Goal: Task Accomplishment & Management: Use online tool/utility

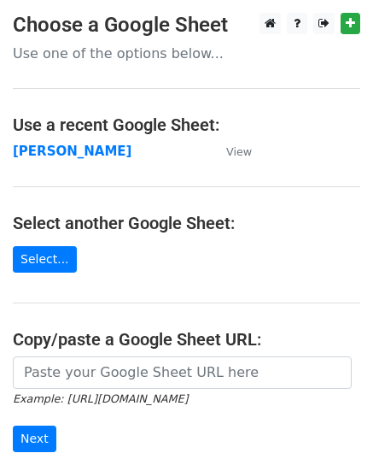
click at [80, 150] on strong "[PERSON_NAME]" at bounding box center [72, 150] width 119 height 15
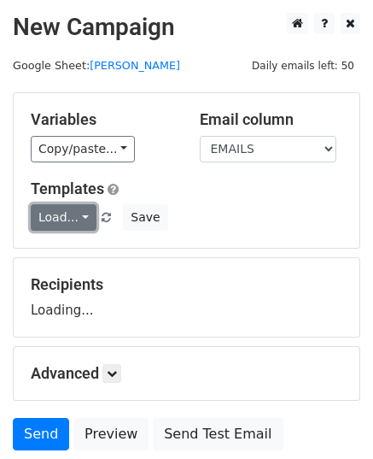
click at [61, 211] on link "Load..." at bounding box center [64, 217] width 66 height 26
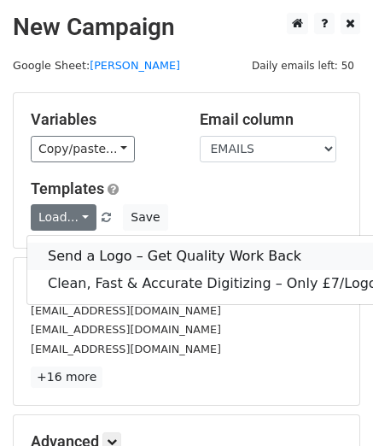
click at [96, 249] on link "Send a Logo – Get Quality Work Back" at bounding box center [250, 256] width 446 height 27
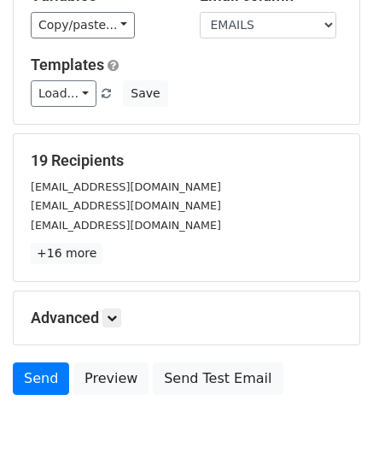
scroll to position [202, 0]
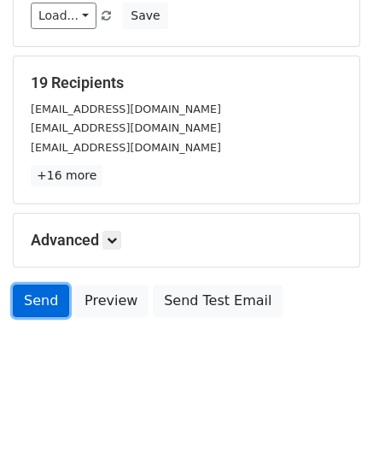
click at [43, 300] on link "Send" at bounding box center [41, 300] width 56 height 32
